Goal: Information Seeking & Learning: Learn about a topic

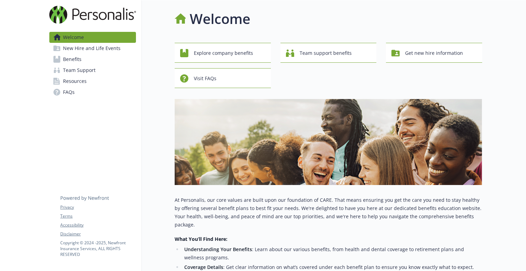
click at [88, 60] on link "Benefits" at bounding box center [92, 59] width 87 height 11
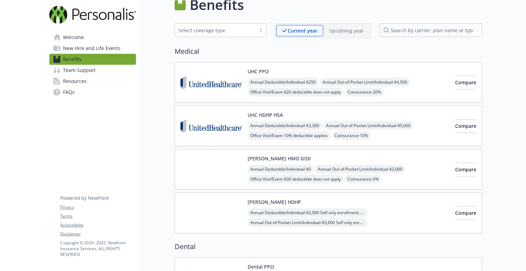
scroll to position [16, 0]
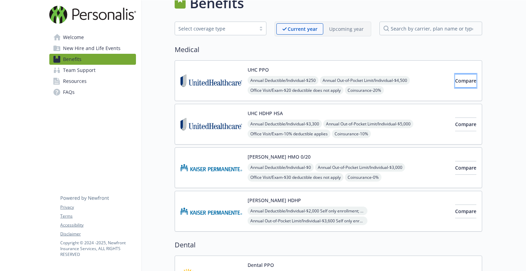
click at [455, 79] on span "Compare" at bounding box center [465, 80] width 21 height 7
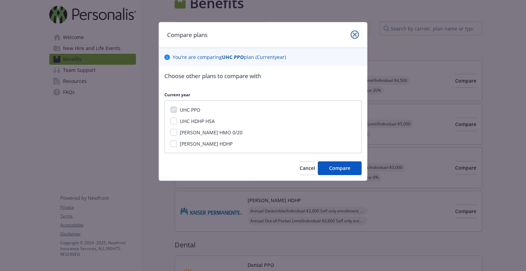
click at [356, 33] on icon "close" at bounding box center [355, 35] width 4 height 4
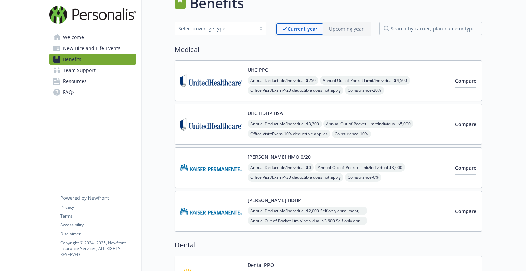
click at [358, 29] on p "Upcoming year" at bounding box center [346, 28] width 35 height 7
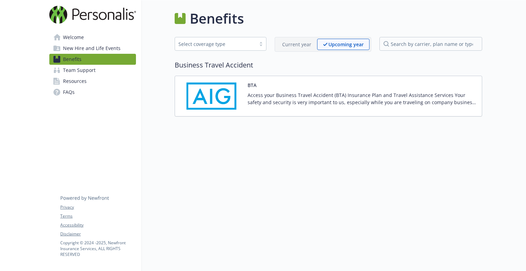
click at [302, 47] on div "Benefits Select coverage type Current year Upcoming year Business Travel Accide…" at bounding box center [328, 62] width 307 height 108
click at [296, 41] on p "Current year" at bounding box center [296, 44] width 29 height 7
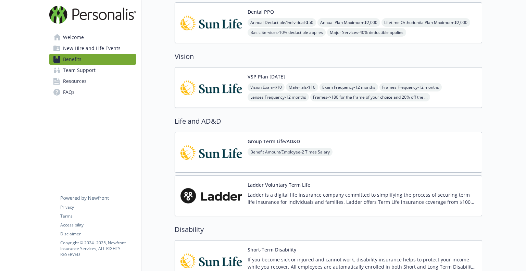
scroll to position [269, 0]
click at [368, 149] on div "Group Term Life/AD&D Benefit Amount/Employee - 2 Times Salary" at bounding box center [328, 151] width 307 height 41
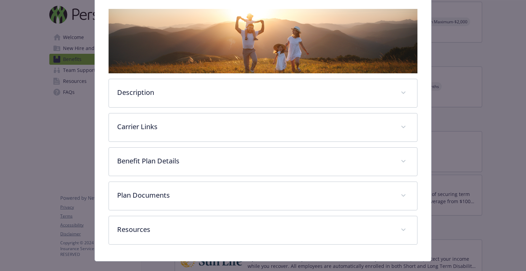
scroll to position [111, 0]
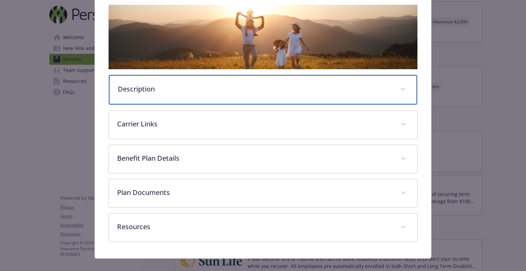
click at [299, 93] on div "Description" at bounding box center [263, 89] width 308 height 29
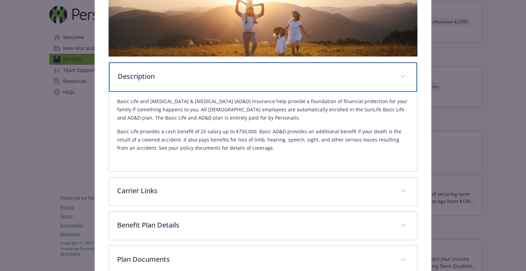
scroll to position [124, 0]
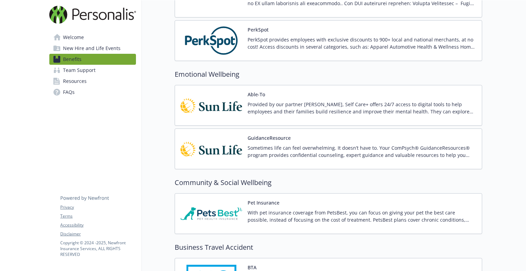
scroll to position [1075, 0]
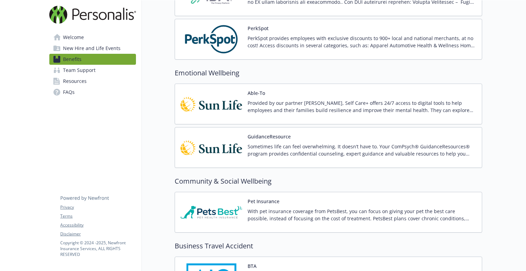
click at [340, 145] on p "Sometimes life can feel overwhelming. It doesn’t have to. Your ComPsych® Guidan…" at bounding box center [361, 150] width 229 height 14
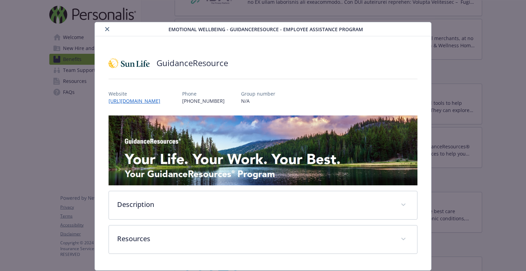
scroll to position [20, 0]
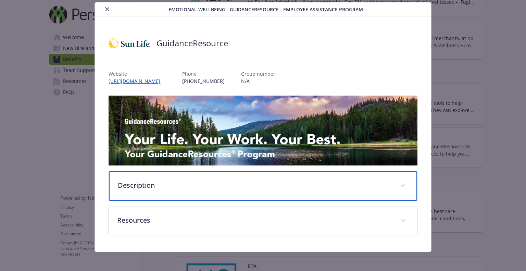
click at [275, 176] on div "Description" at bounding box center [263, 185] width 308 height 29
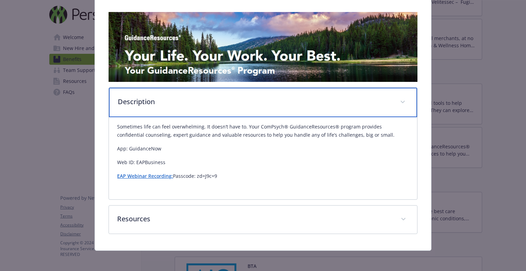
scroll to position [103, 0]
